Goal: Task Accomplishment & Management: Manage account settings

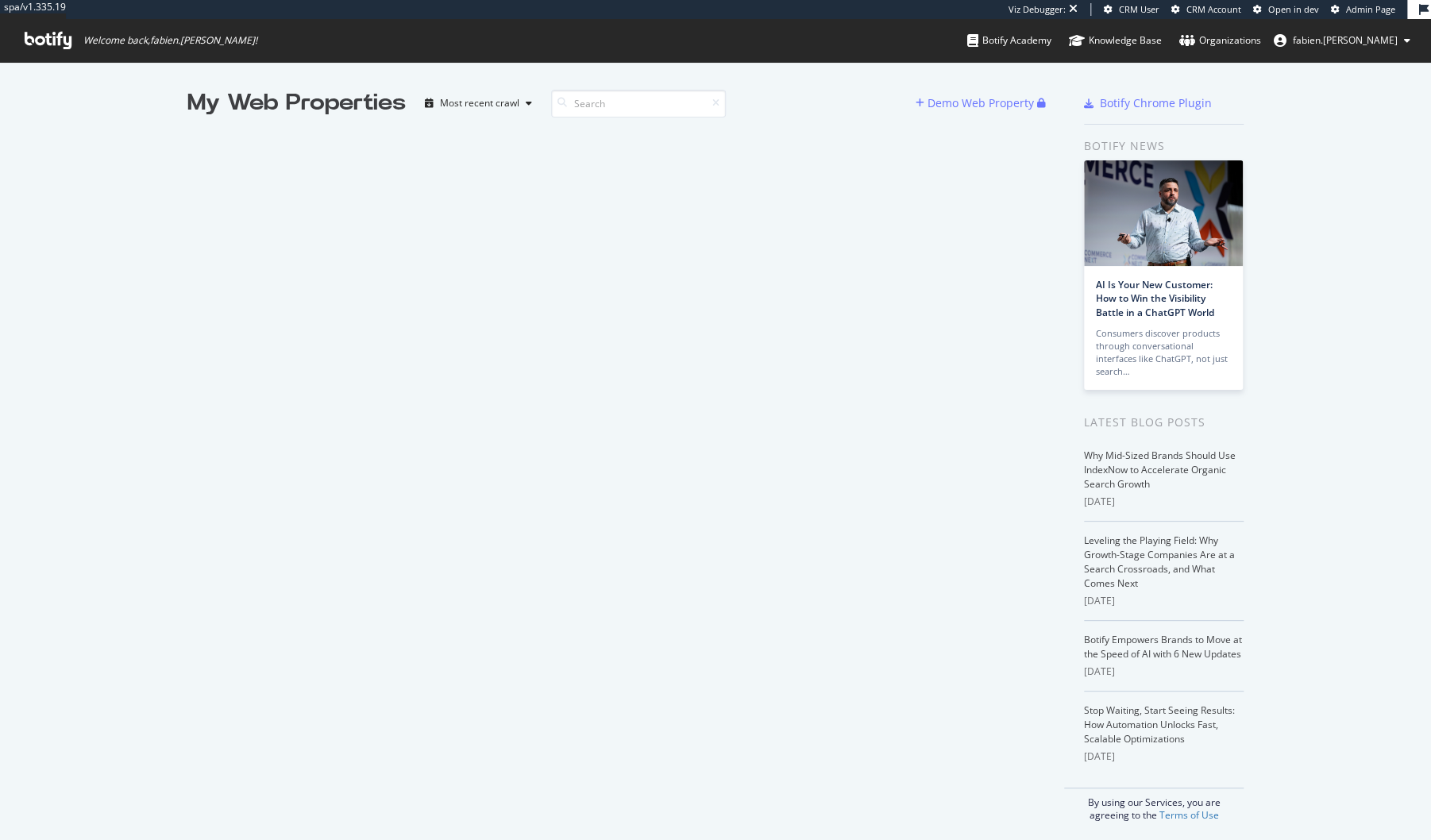
click at [1358, 41] on span "fabien.[PERSON_NAME]" at bounding box center [1345, 40] width 105 height 13
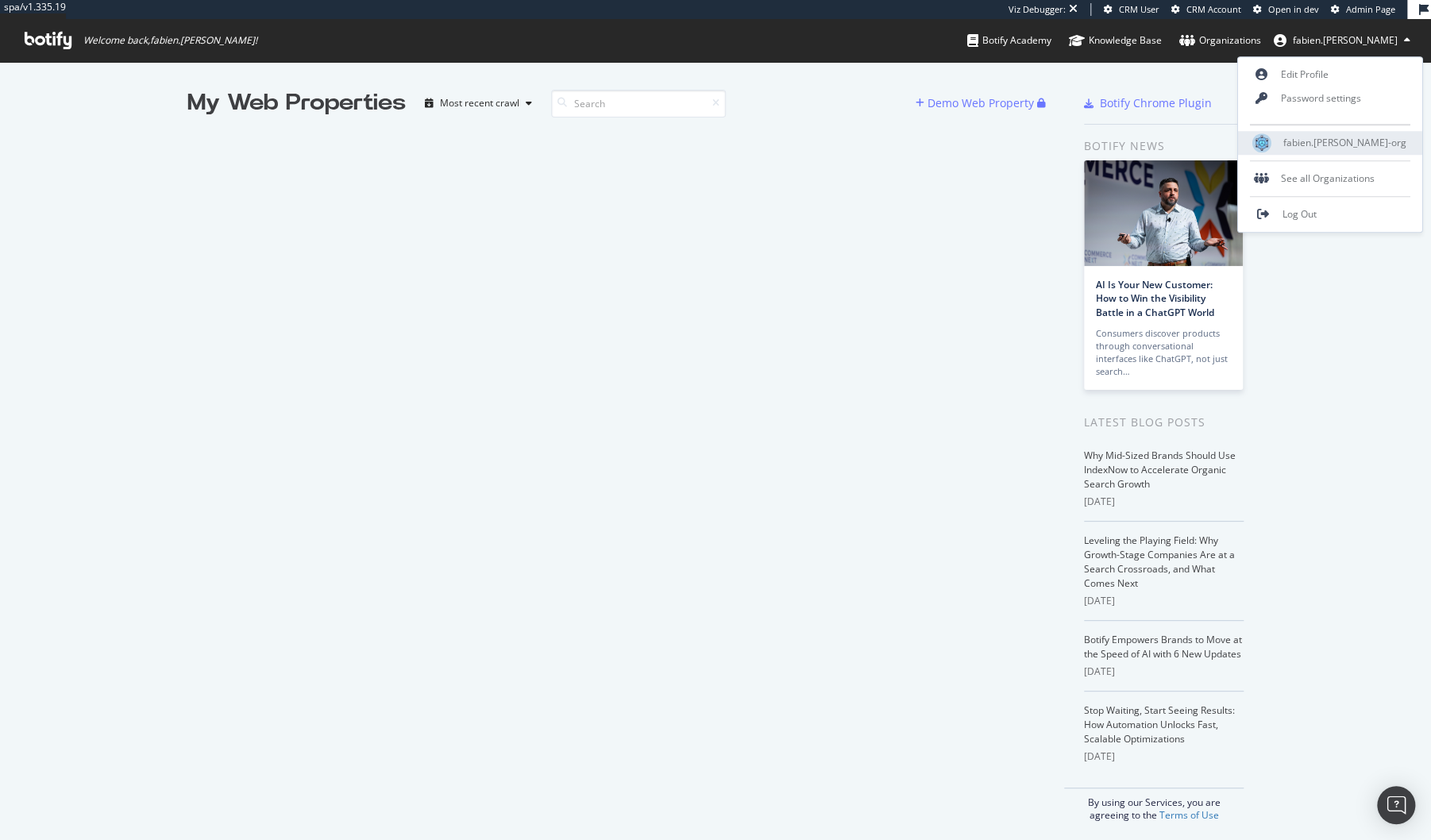
click at [1331, 147] on span "fabien.marty-org" at bounding box center [1344, 143] width 123 height 13
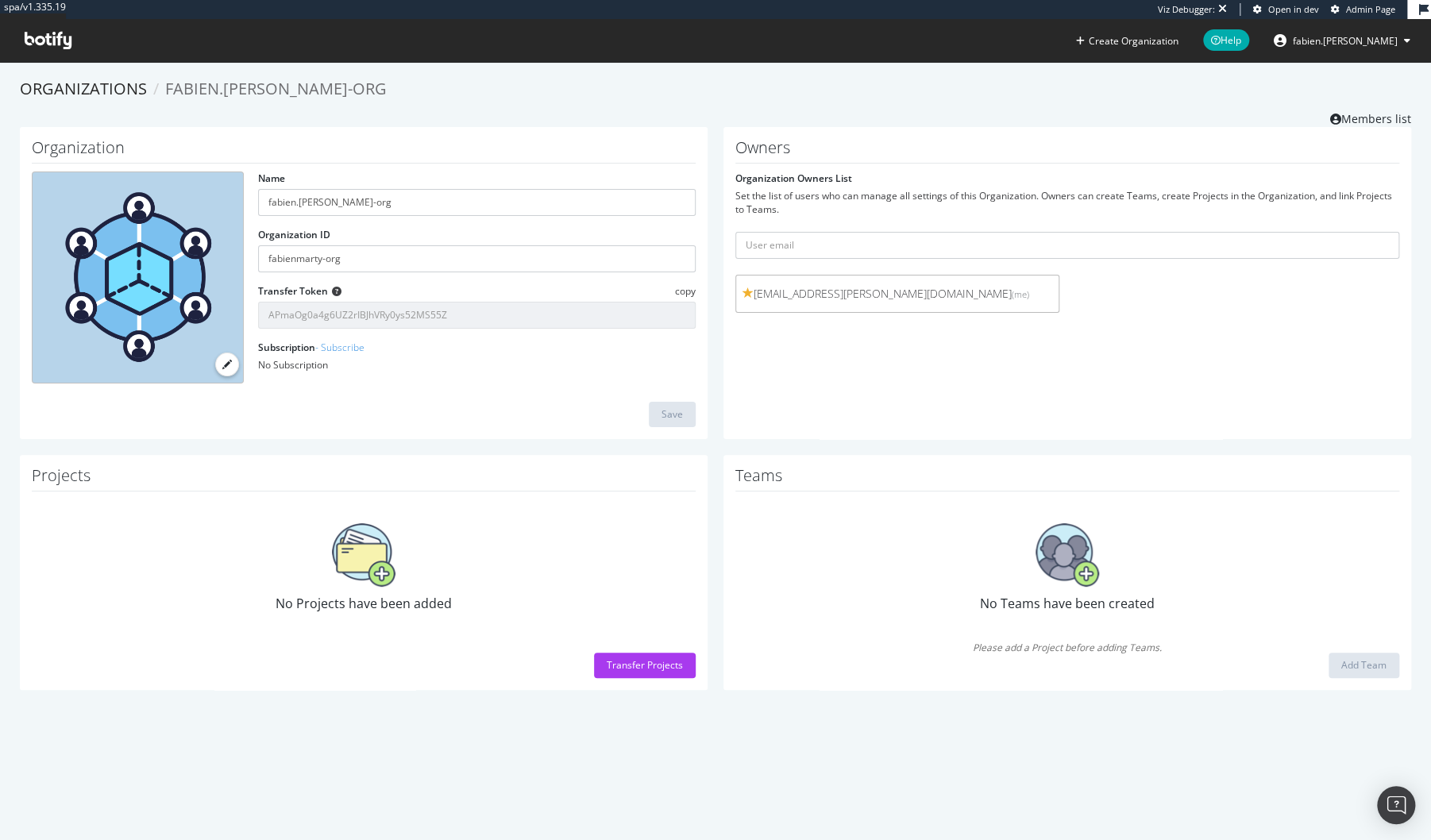
click at [1394, 43] on span "fabien.[PERSON_NAME]" at bounding box center [1345, 41] width 105 height 13
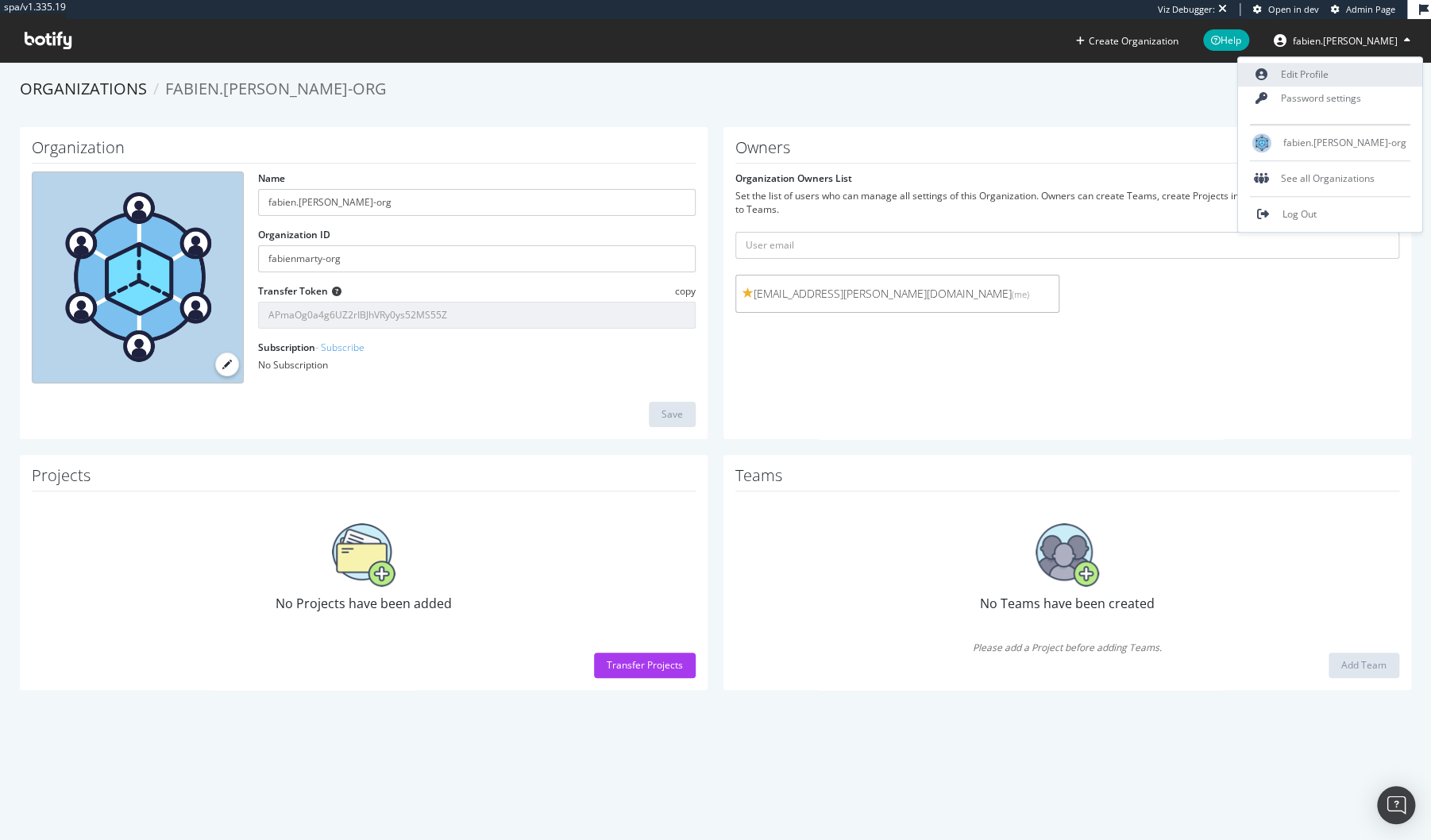
click at [1357, 70] on link "Edit Profile" at bounding box center [1330, 74] width 184 height 24
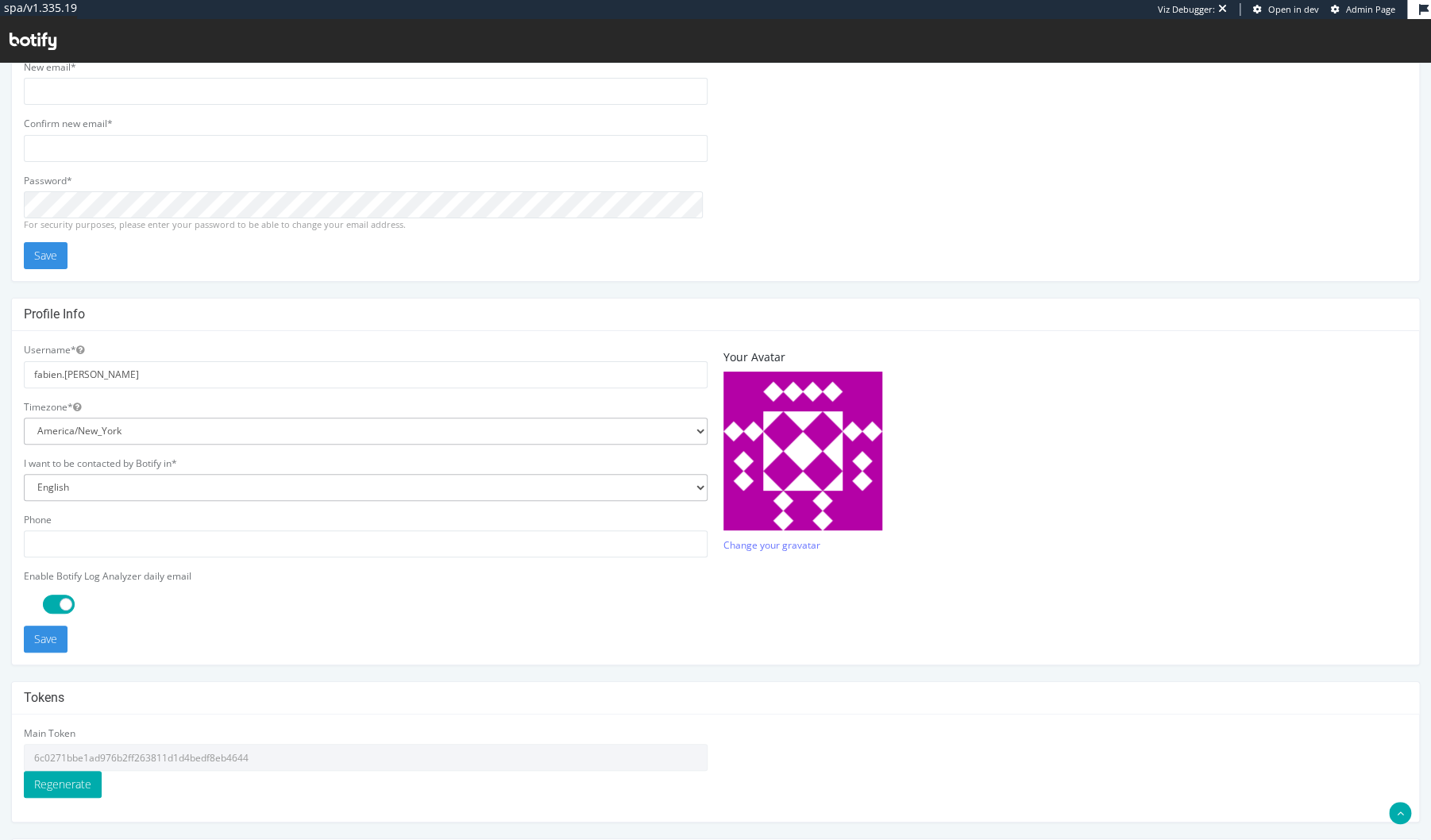
scroll to position [219, 0]
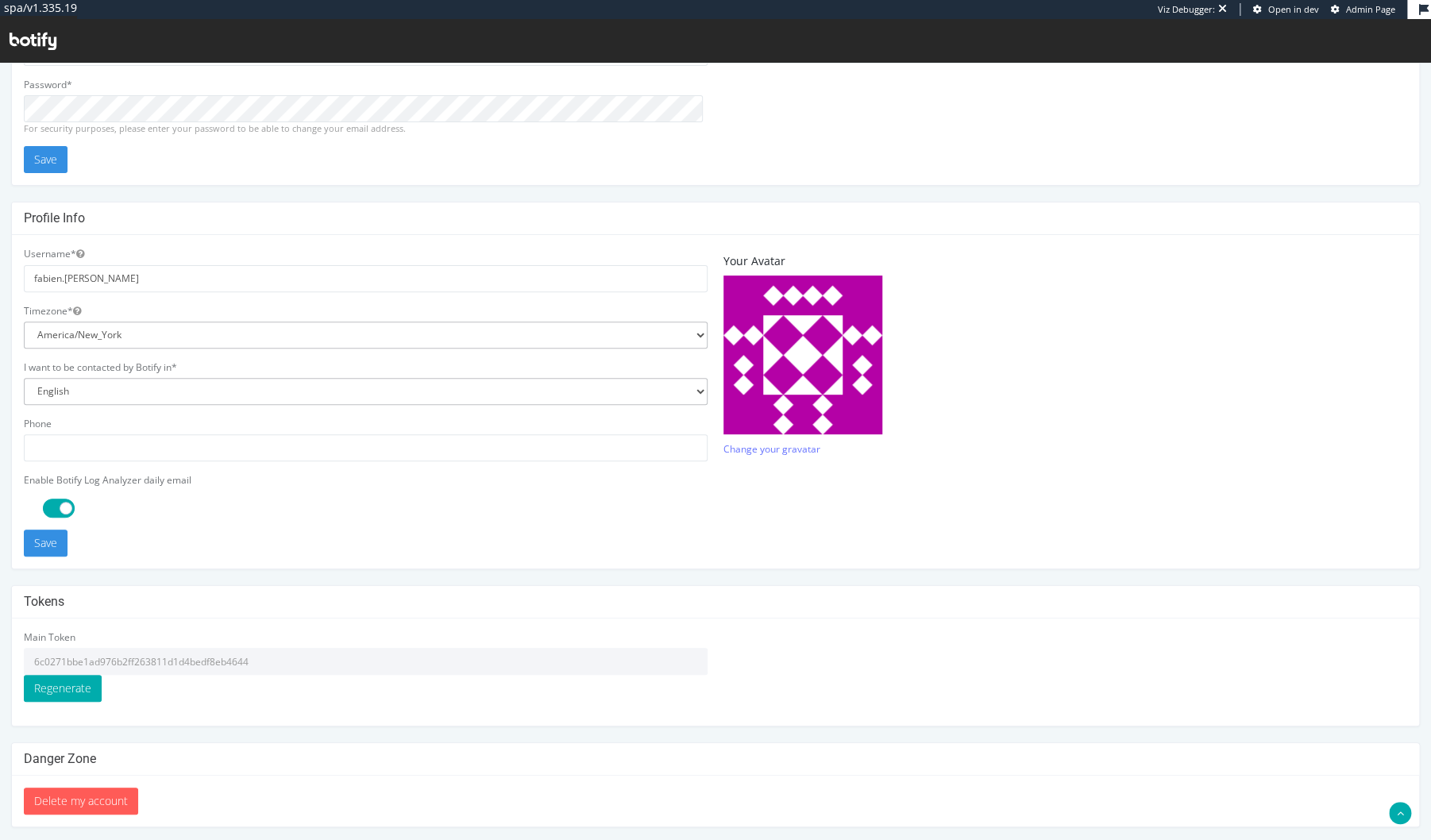
click at [167, 656] on input "6c0271bbe1ad976b2ff263811d1d4bedf8eb4644" at bounding box center [366, 661] width 683 height 27
click at [168, 655] on input "6c0271bbe1ad976b2ff263811d1d4bedf8eb4644" at bounding box center [366, 661] width 683 height 27
click at [169, 642] on div "Main Token 6c0271bbe1ad976b2ff263811d1d4bedf8eb4644 Regenerate" at bounding box center [366, 666] width 683 height 71
click at [175, 657] on input "6c0271bbe1ad976b2ff263811d1d4bedf8eb4644" at bounding box center [366, 661] width 683 height 27
click at [176, 657] on input "6c0271bbe1ad976b2ff263811d1d4bedf8eb4644" at bounding box center [366, 661] width 683 height 27
